Goal: Transaction & Acquisition: Purchase product/service

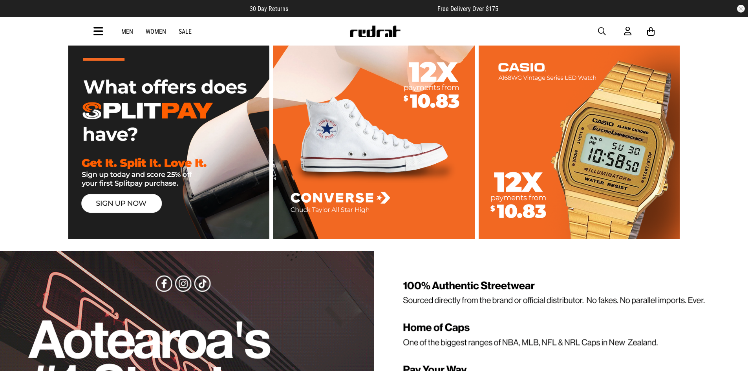
scroll to position [1414, 0]
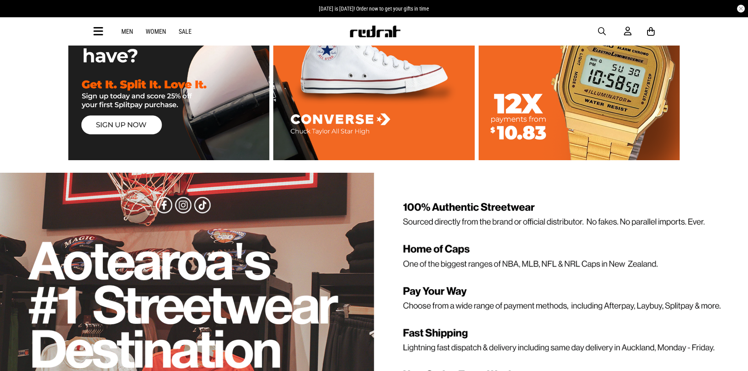
click at [526, 114] on link at bounding box center [579, 59] width 205 height 201
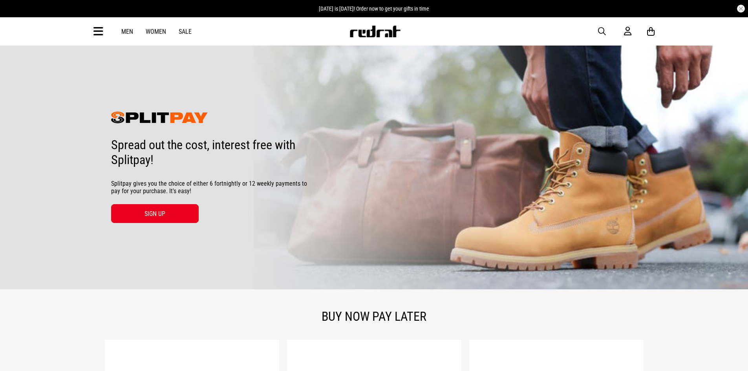
click at [123, 30] on link "Men" at bounding box center [127, 31] width 12 height 7
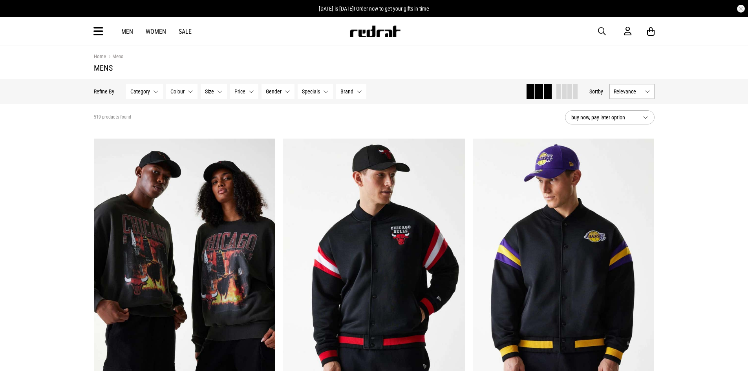
click at [140, 93] on span "Category" at bounding box center [140, 91] width 20 height 6
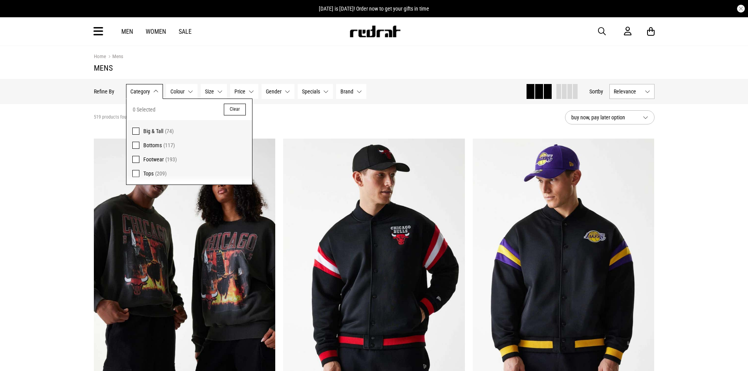
click at [149, 94] on button "Category None selected" at bounding box center [144, 91] width 37 height 15
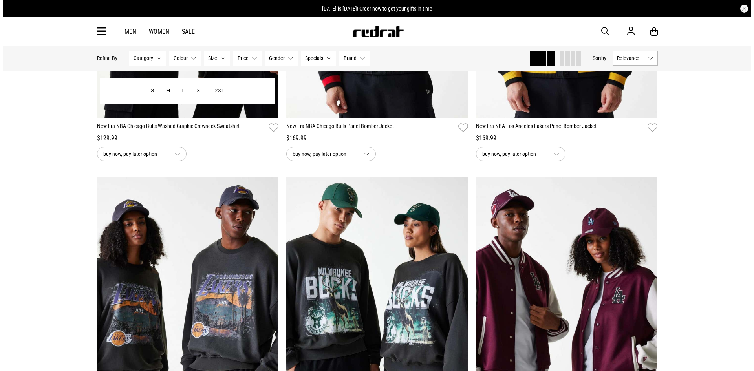
scroll to position [157, 0]
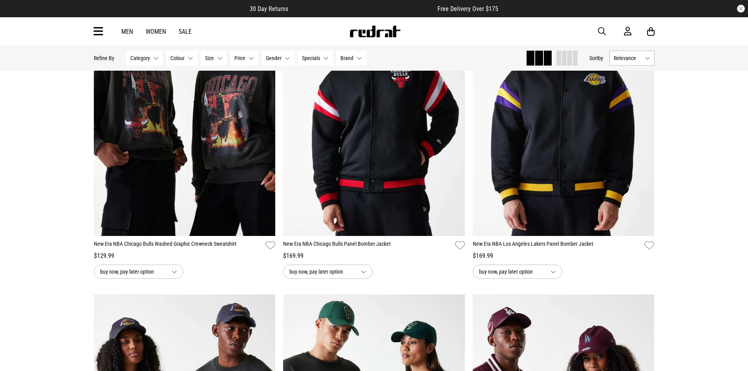
click at [95, 31] on icon at bounding box center [98, 31] width 10 height 13
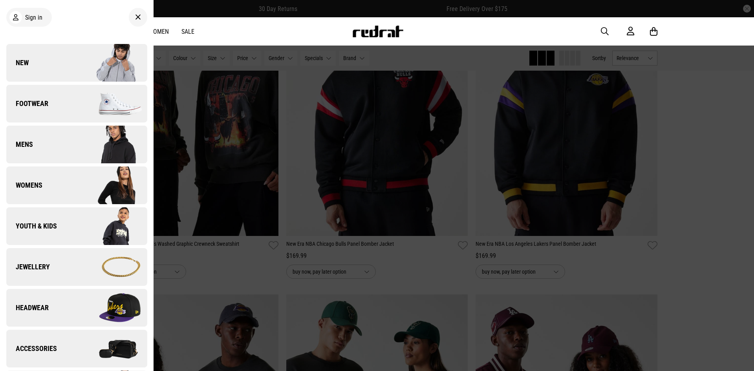
click at [29, 265] on span "Jewellery" at bounding box center [28, 266] width 44 height 9
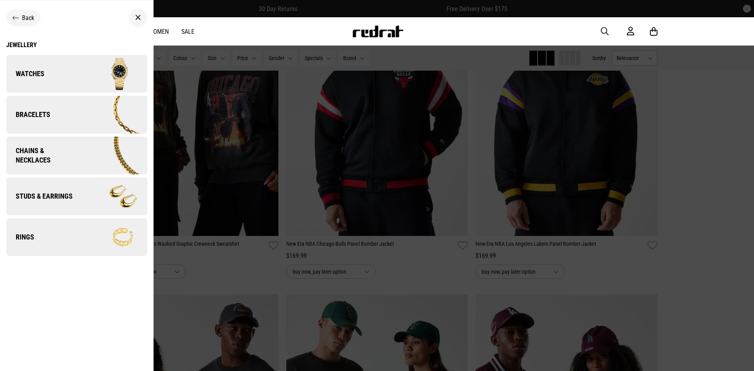
click at [40, 56] on link "Watches" at bounding box center [76, 74] width 141 height 38
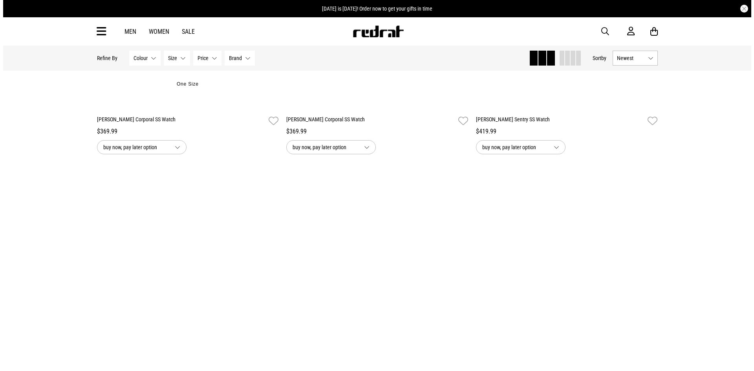
scroll to position [2317, 0]
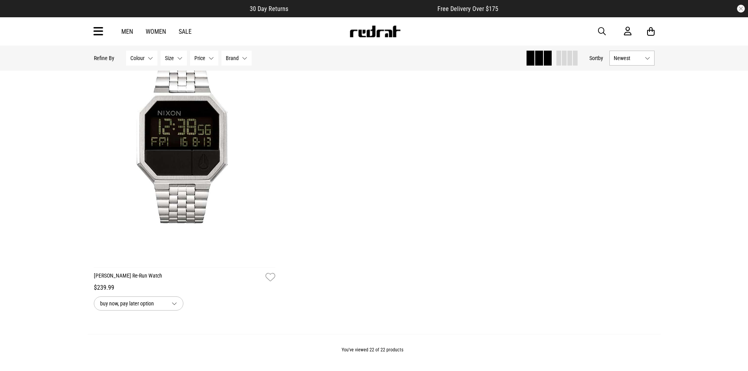
click at [101, 31] on icon at bounding box center [98, 31] width 10 height 13
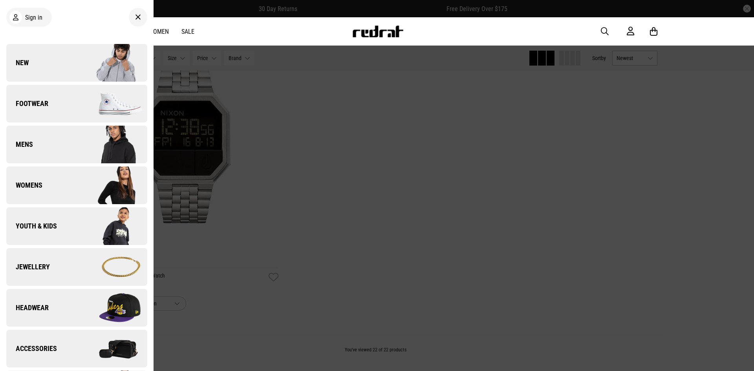
scroll to position [39, 0]
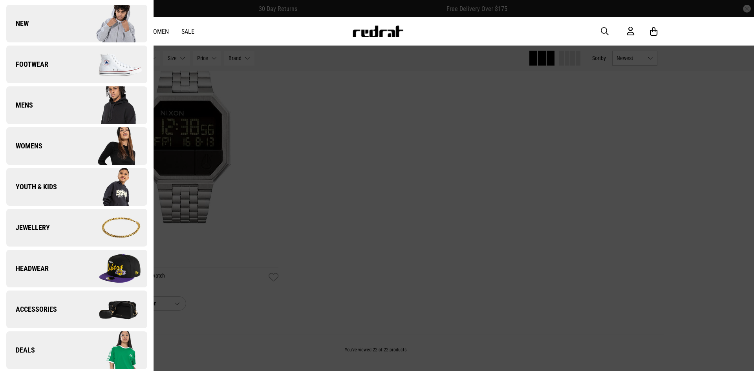
click at [59, 297] on link "Accessories" at bounding box center [76, 310] width 141 height 38
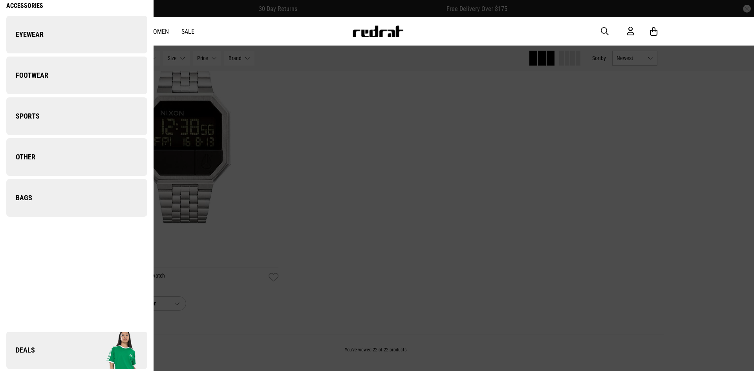
scroll to position [0, 0]
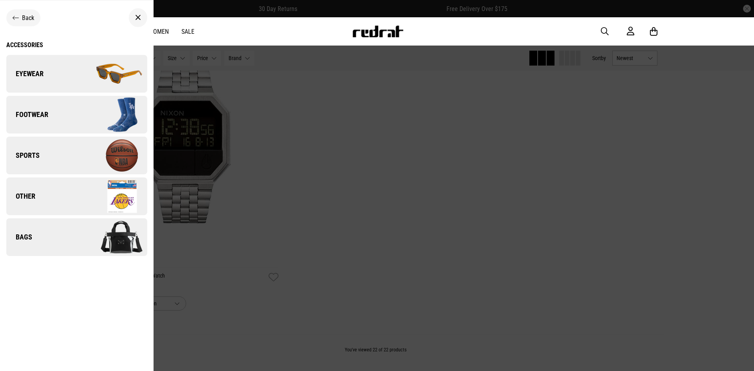
click at [15, 42] on div "Back Accessories Eyewear Back Accessories / Eyewear Sunglasses Footwear Back Ac…" at bounding box center [77, 133] width 154 height 253
click at [14, 43] on div "Accessories" at bounding box center [76, 44] width 141 height 7
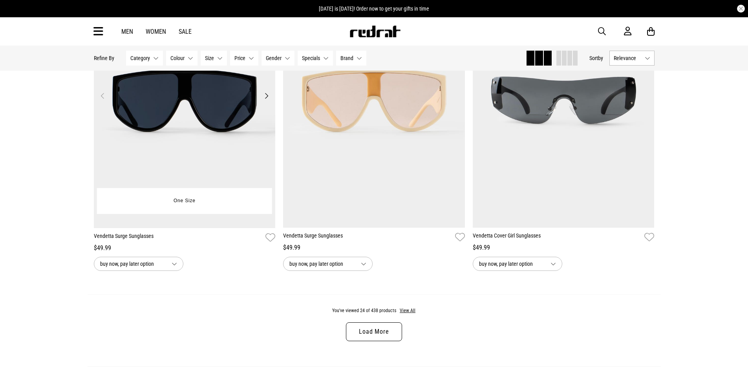
scroll to position [2619, 0]
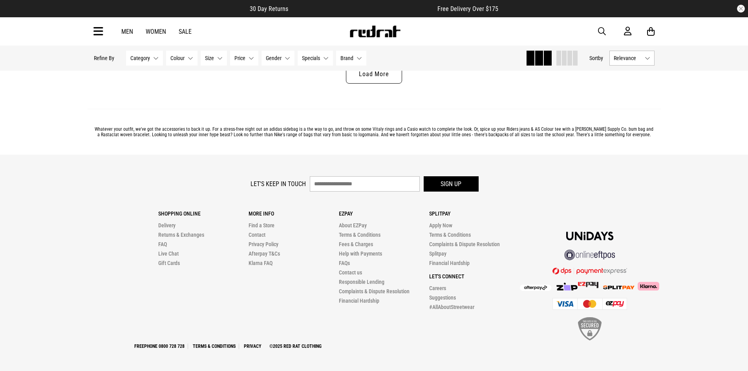
click at [121, 32] on link "Men" at bounding box center [127, 31] width 12 height 7
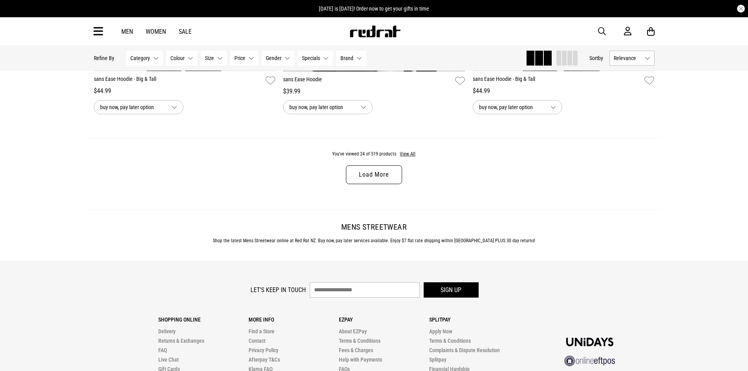
scroll to position [2592, 0]
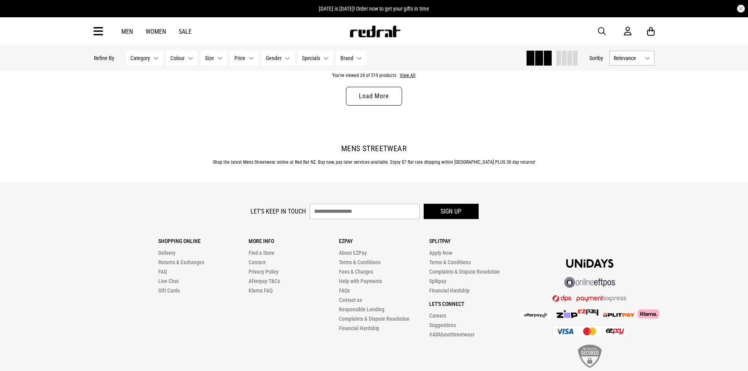
click at [354, 96] on link "Load More" at bounding box center [374, 96] width 56 height 19
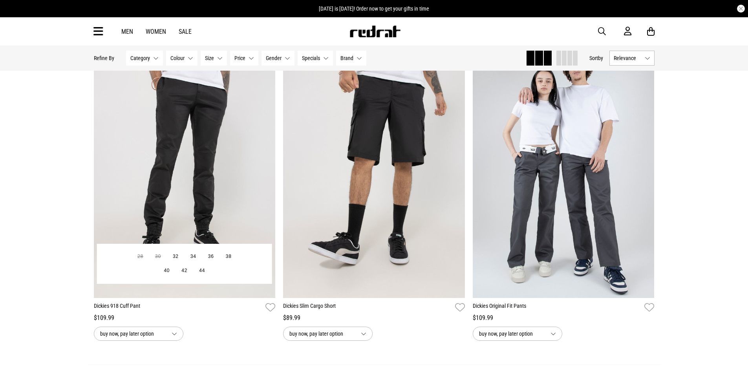
scroll to position [5106, 0]
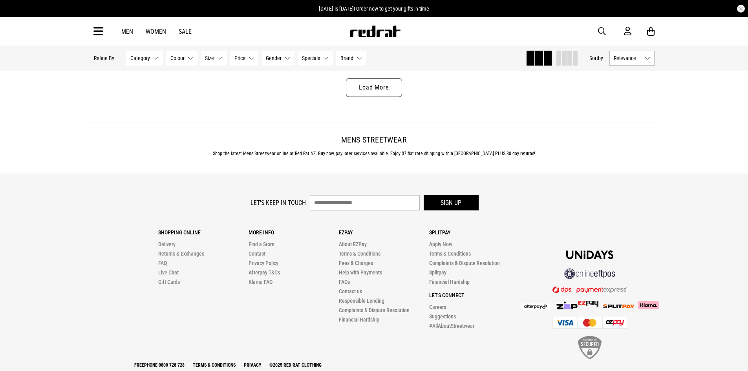
click at [379, 97] on link "Load More" at bounding box center [374, 87] width 56 height 19
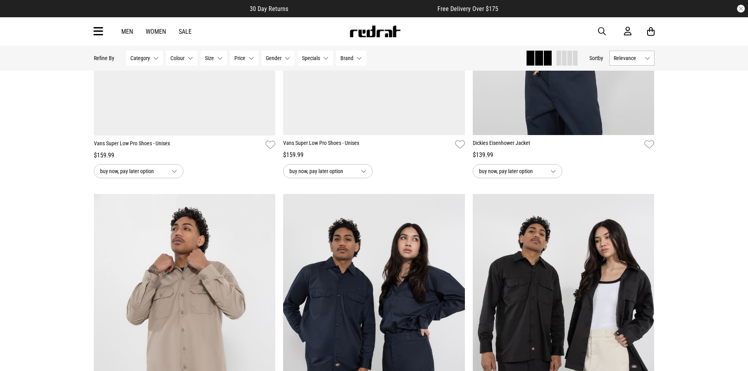
scroll to position [6716, 0]
